Goal: Information Seeking & Learning: Learn about a topic

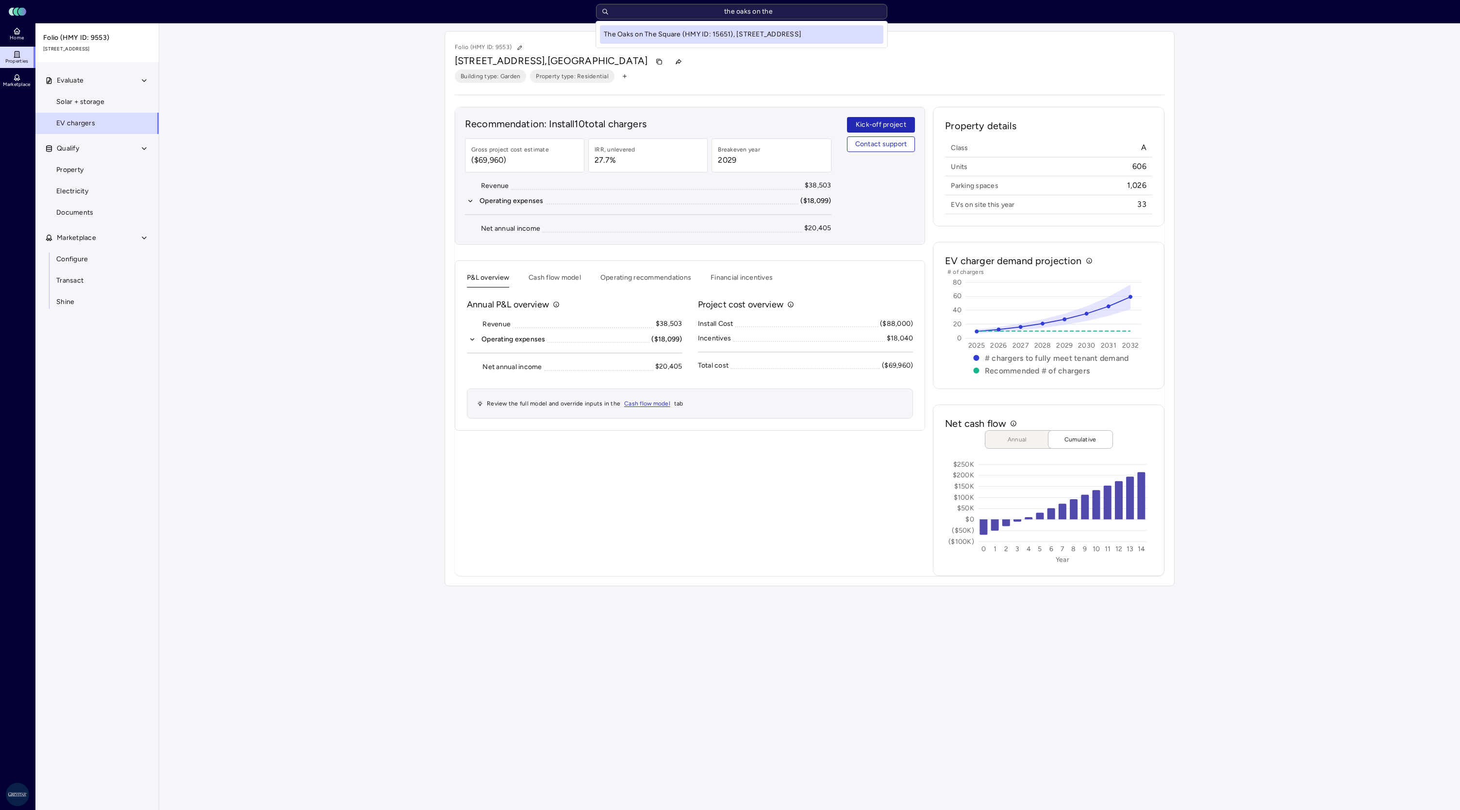
type input "the oaks on the s"
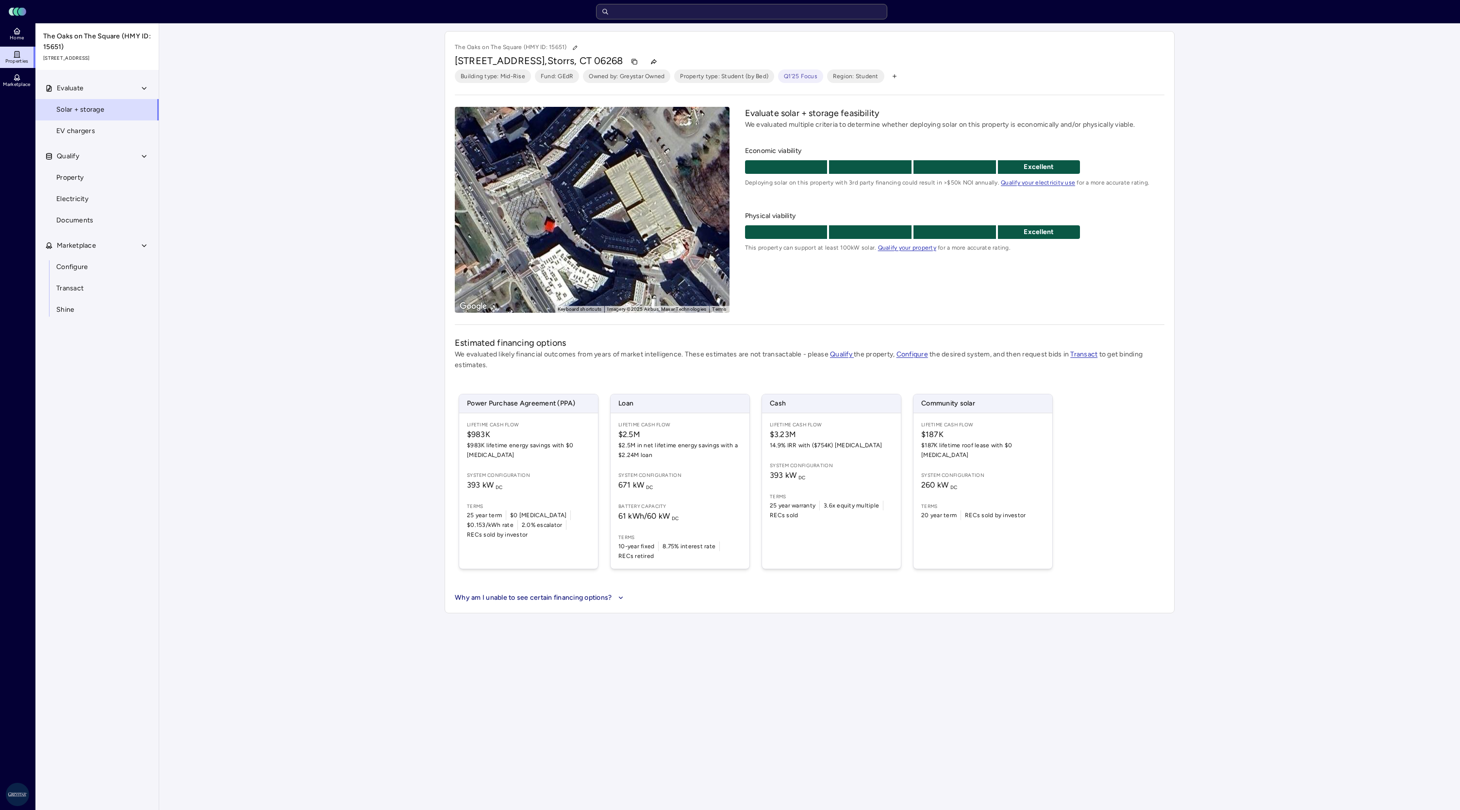
click at [117, 137] on link "EV chargers" at bounding box center [97, 130] width 124 height 21
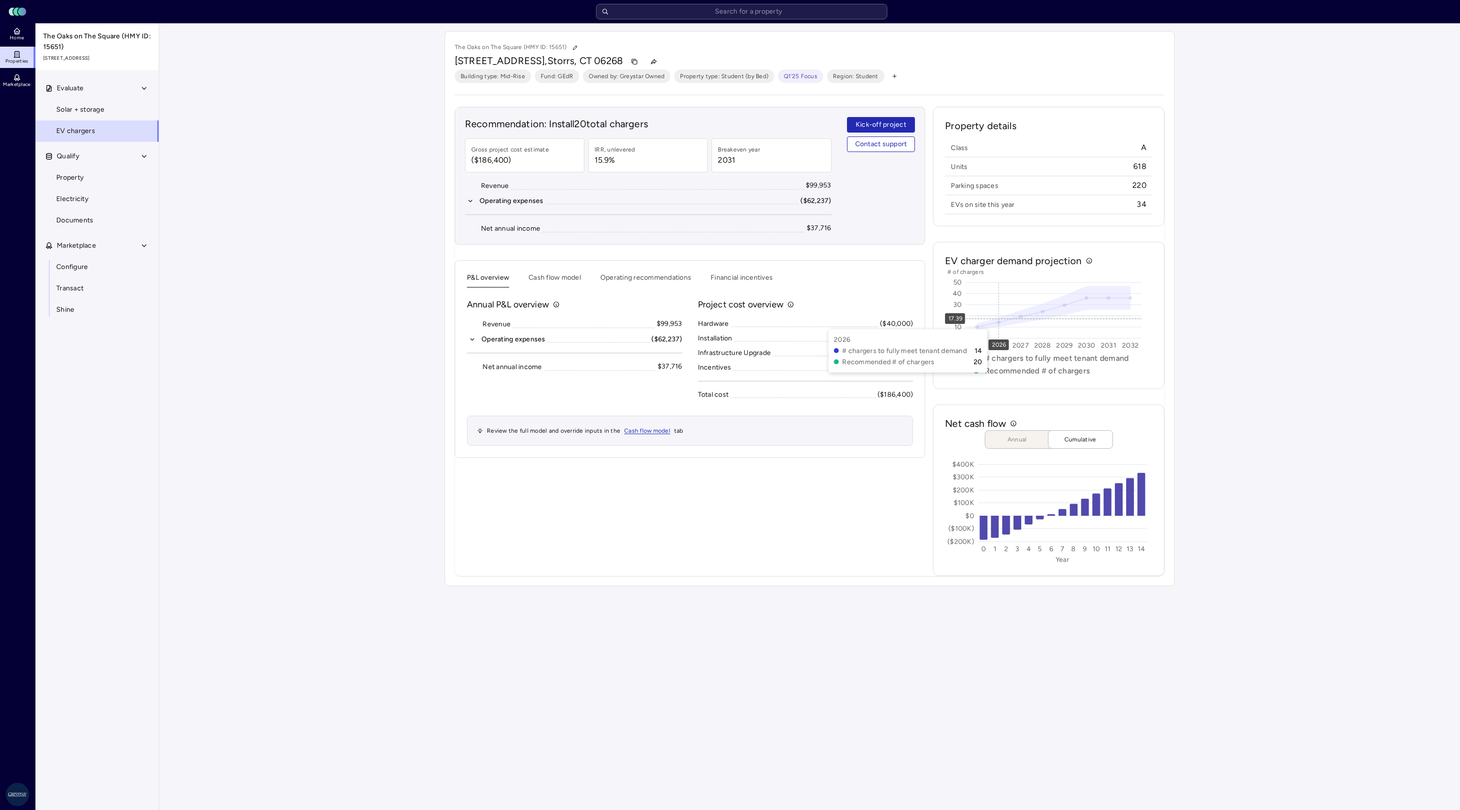
drag, startPoint x: 677, startPoint y: 120, endPoint x: 463, endPoint y: 123, distance: 214.1
click at [463, 123] on div "Recommendation: Install 20 total chargers Gross project cost estimate ($186,400…" at bounding box center [690, 176] width 470 height 138
click at [410, 193] on div "Your estimates have been updated The Oaks on The Square (HMY ID: 15651) [STREET…" at bounding box center [809, 308] width 1301 height 570
click at [1289, 341] on div "Your estimates have been updated The Oaks on The Square (HMY ID: 15651) [STREET…" at bounding box center [809, 308] width 1301 height 570
click at [116, 118] on link "Solar + storage" at bounding box center [97, 109] width 124 height 21
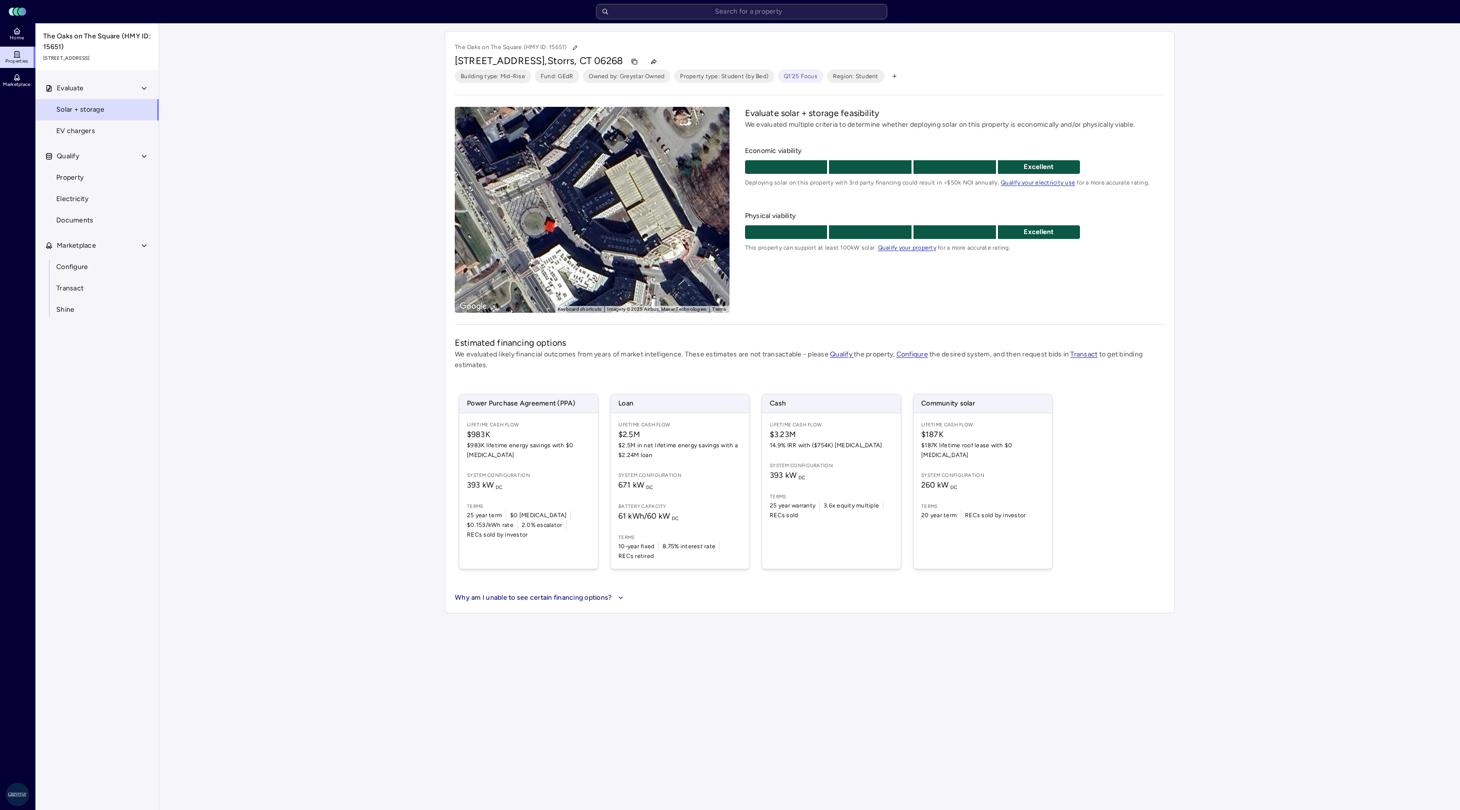
click at [552, 216] on div "To activate drag with keyboard, press Alt + Enter. Once in keyboard drag state,…" at bounding box center [592, 210] width 275 height 206
click at [86, 130] on span "EV chargers" at bounding box center [75, 131] width 39 height 11
